Goal: Task Accomplishment & Management: Use online tool/utility

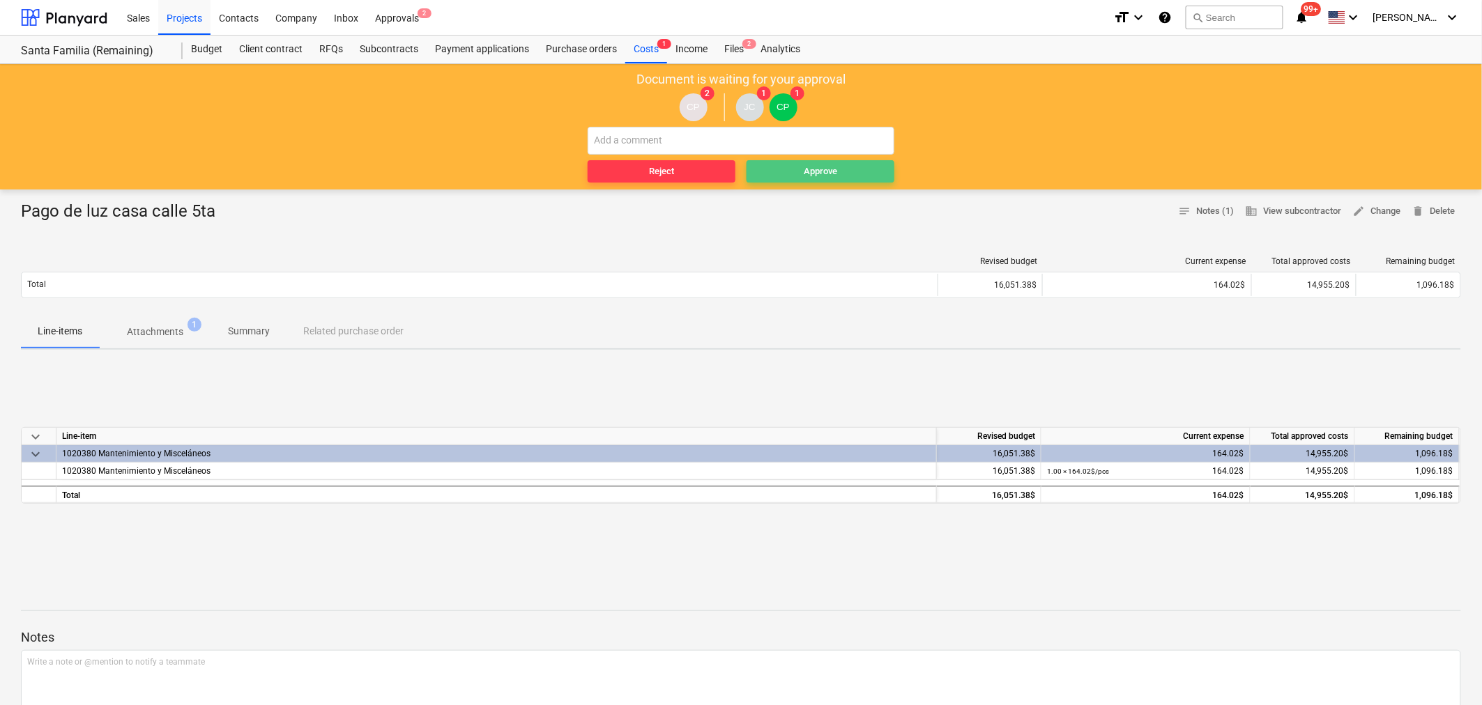
click at [813, 169] on div "Approve" at bounding box center [820, 172] width 33 height 16
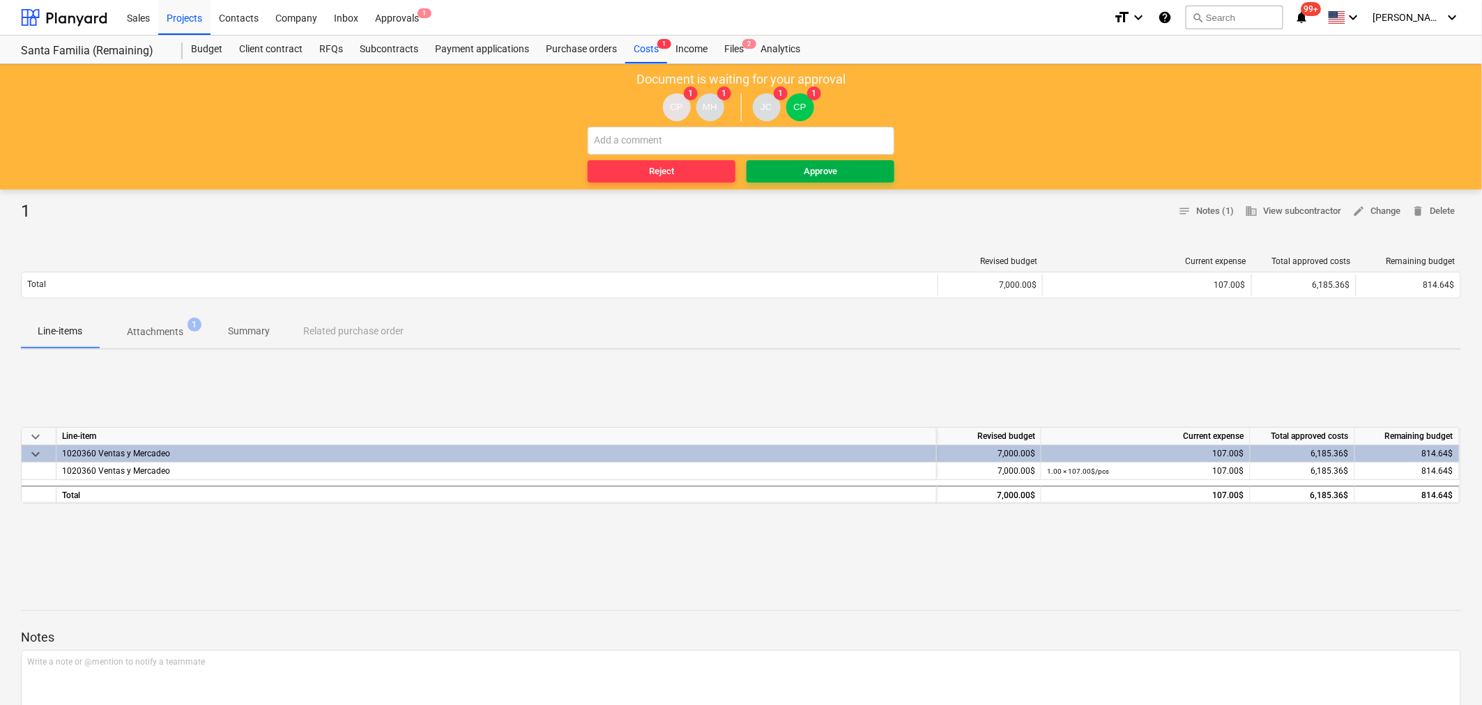
click at [865, 176] on span "Approve" at bounding box center [820, 172] width 137 height 16
